Goal: Find specific page/section: Find specific page/section

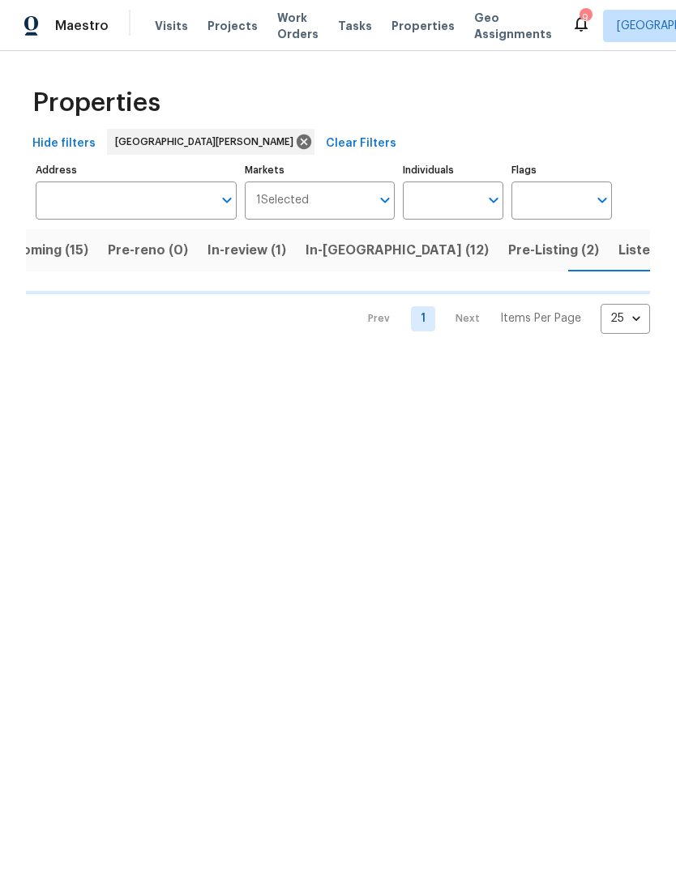
scroll to position [0, 41]
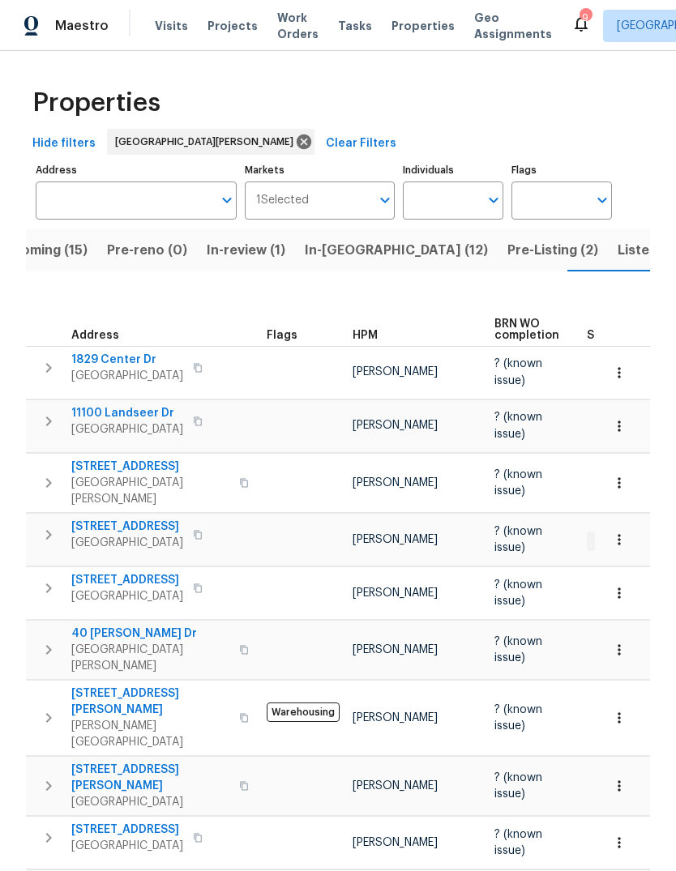
click at [618, 253] on span "Listed (37)" at bounding box center [652, 250] width 69 height 23
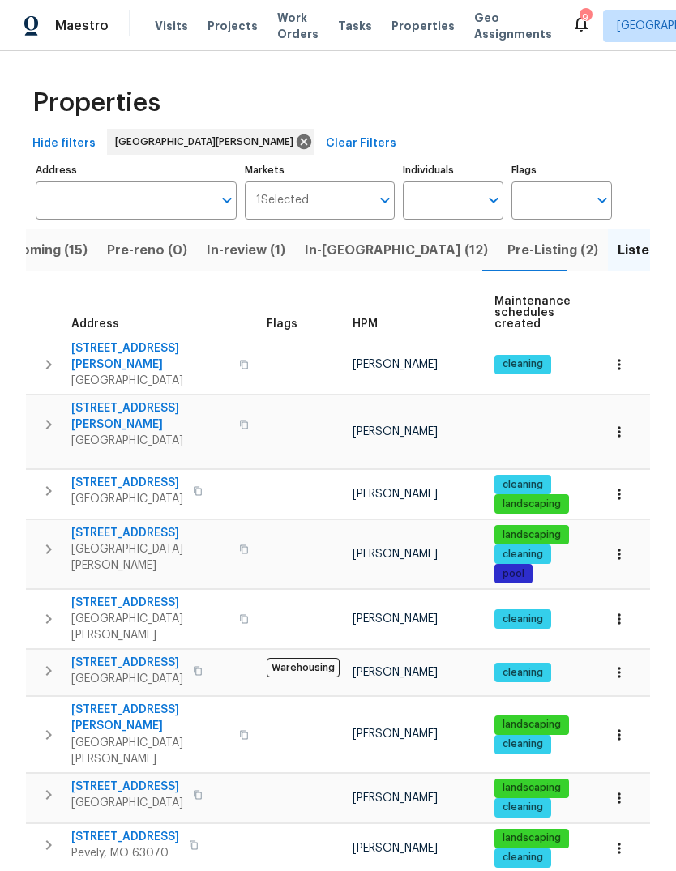
click at [375, 323] on span "HPM" at bounding box center [365, 324] width 25 height 11
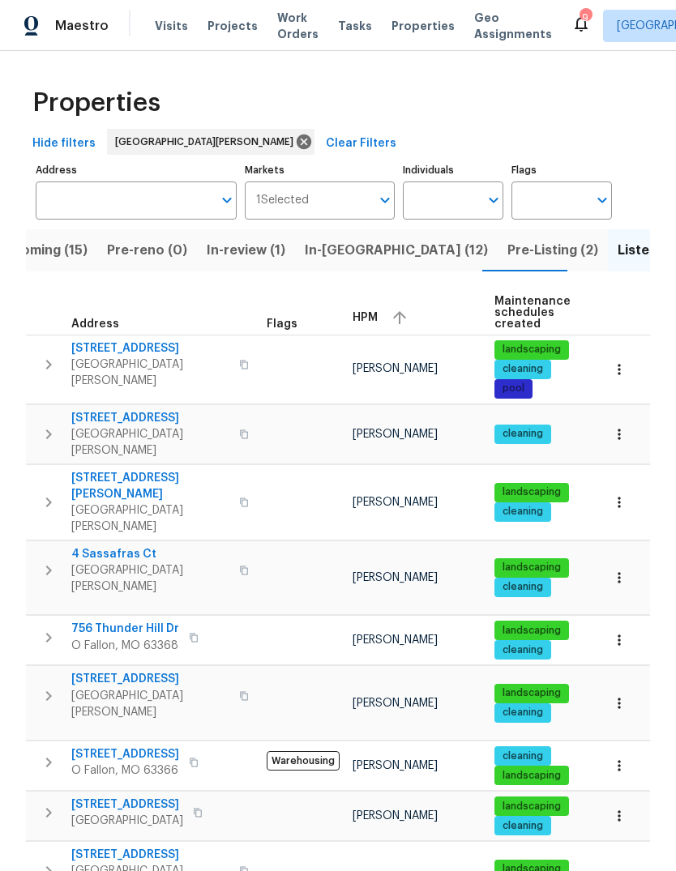
click at [369, 314] on span "HPM" at bounding box center [365, 317] width 25 height 11
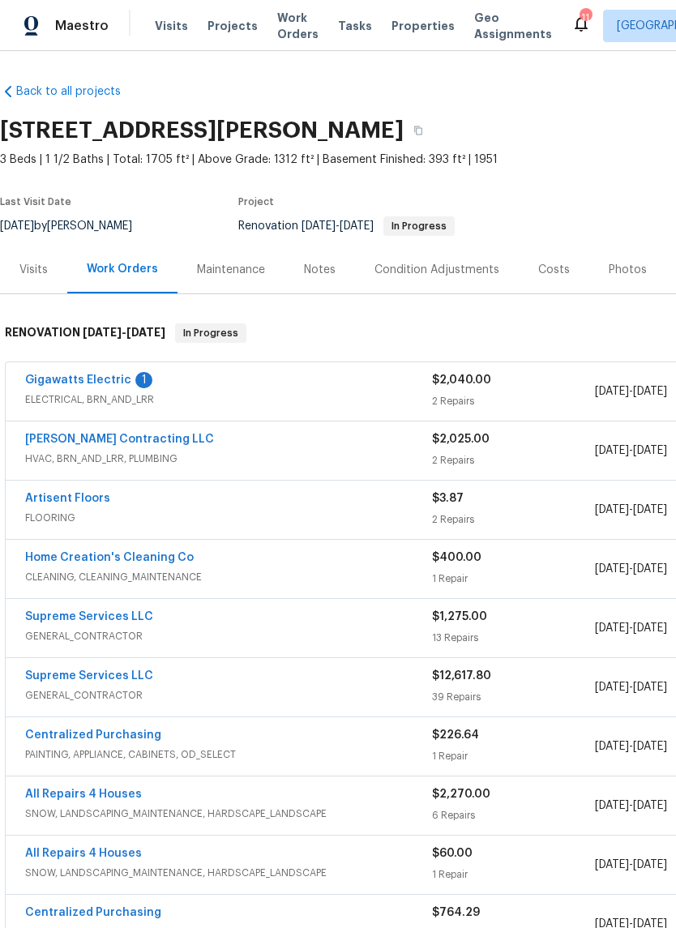
click at [100, 382] on link "Gigawatts Electric" at bounding box center [78, 379] width 106 height 11
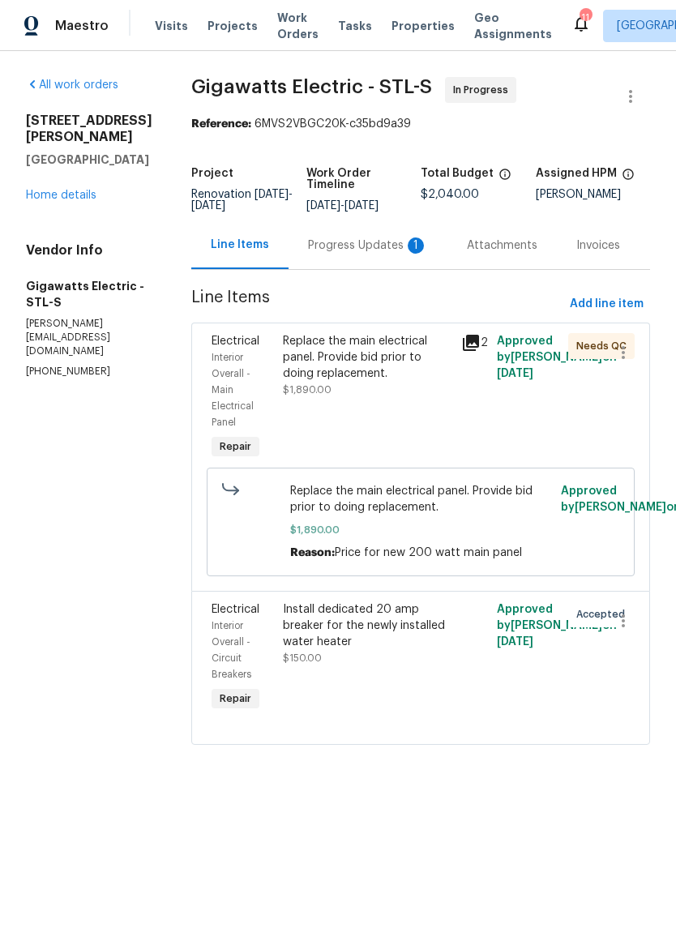
click at [400, 250] on div "Progress Updates 1" at bounding box center [368, 245] width 120 height 16
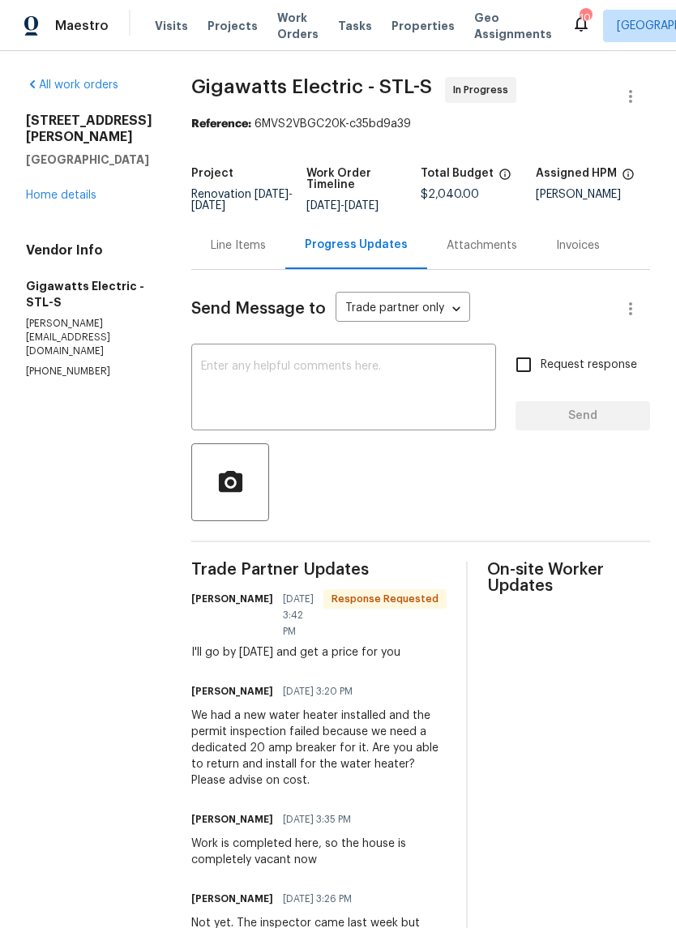
click at [82, 190] on link "Home details" at bounding box center [61, 195] width 71 height 11
